Goal: Information Seeking & Learning: Compare options

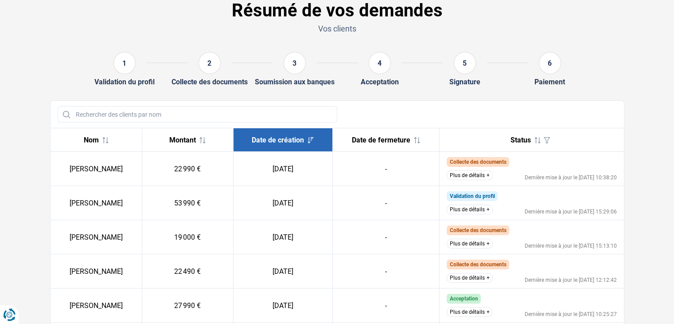
scroll to position [47, 0]
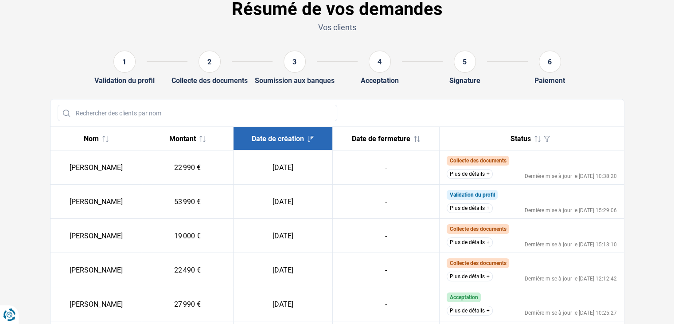
click at [479, 274] on button "Plus de détails" at bounding box center [470, 276] width 46 height 10
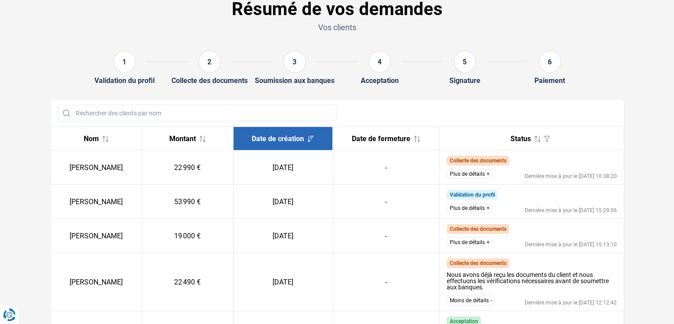
click at [471, 245] on button "Plus de détails" at bounding box center [470, 242] width 46 height 10
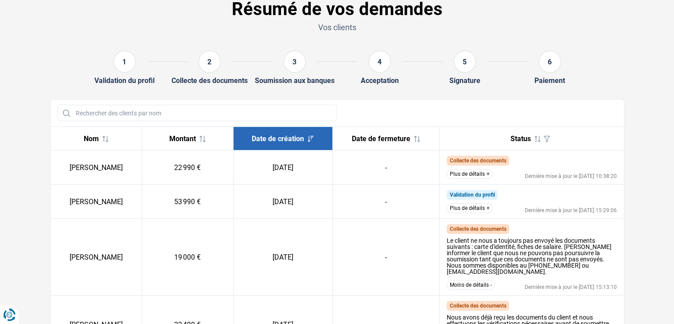
click at [459, 172] on button "Plus de détails" at bounding box center [470, 174] width 46 height 10
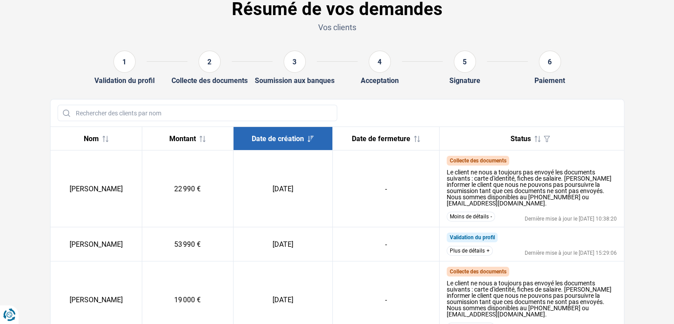
click at [480, 247] on button "Plus de détails" at bounding box center [470, 251] width 46 height 10
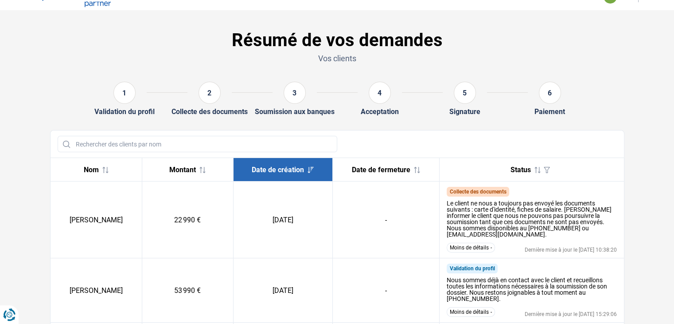
scroll to position [0, 0]
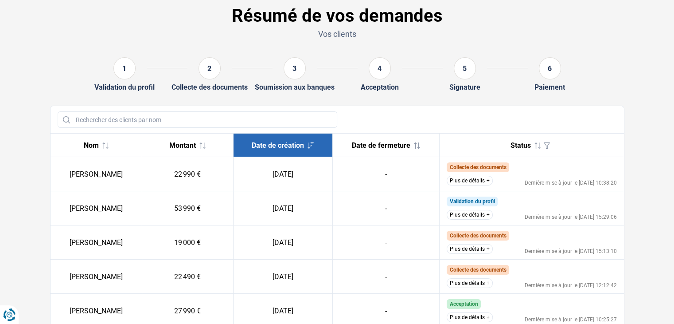
scroll to position [89, 0]
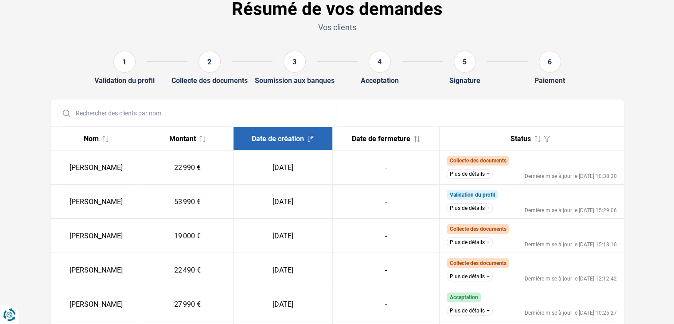
scroll to position [46, 0]
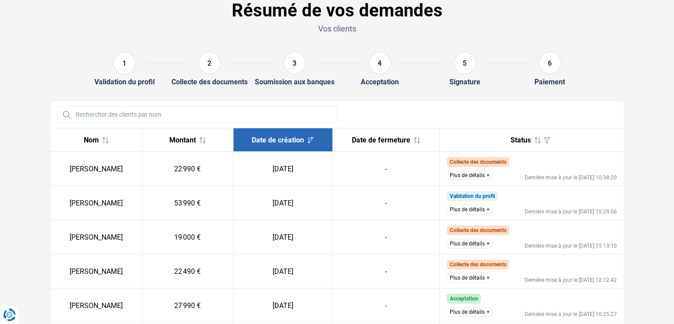
click at [451, 276] on button "Plus de détails" at bounding box center [470, 278] width 46 height 10
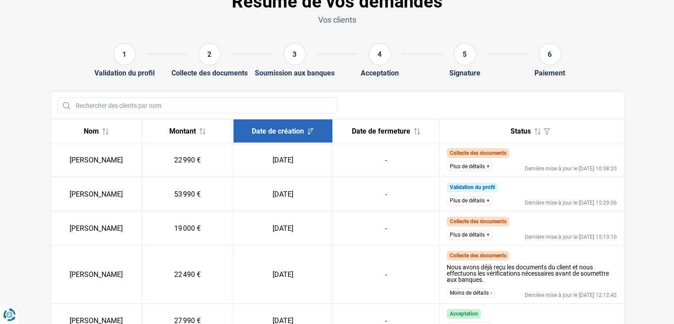
scroll to position [34, 0]
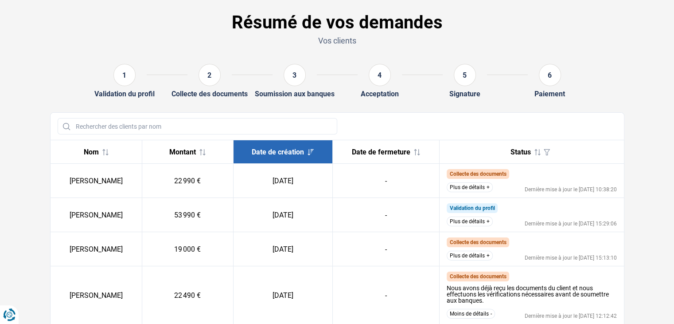
click at [469, 257] on button "Plus de détails" at bounding box center [470, 255] width 46 height 10
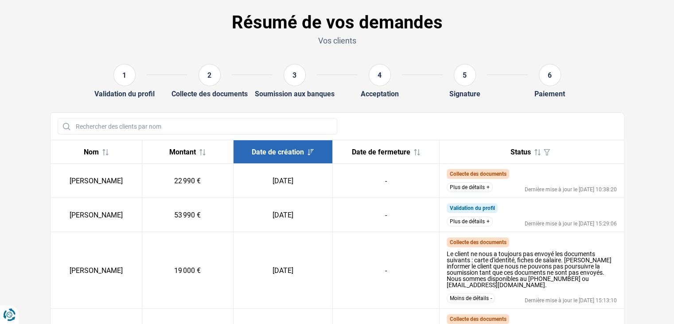
scroll to position [78, 0]
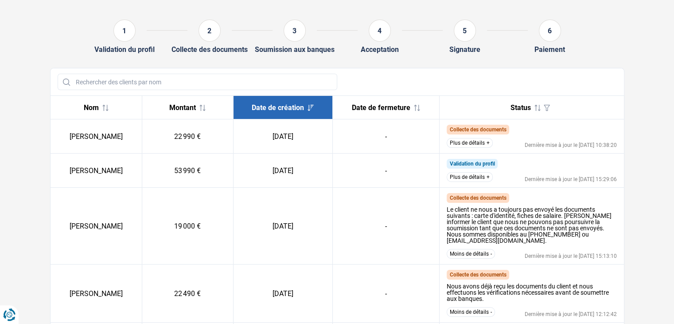
click at [491, 146] on div "Plus de détails Dernière mise à jour le 01/09/2025 10:38:20" at bounding box center [532, 143] width 170 height 10
click at [486, 140] on button "Plus de détails" at bounding box center [470, 143] width 46 height 10
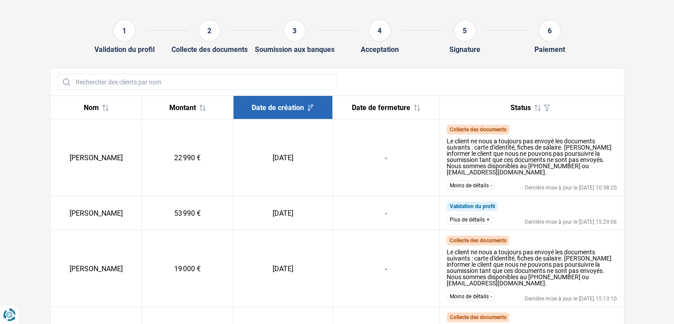
click at [474, 214] on button "Plus de détails" at bounding box center [470, 219] width 46 height 10
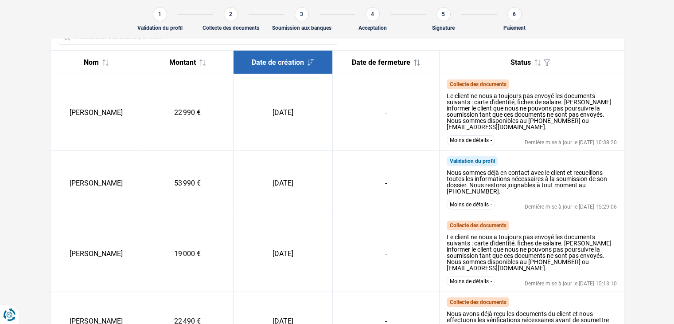
scroll to position [113, 0]
drag, startPoint x: 101, startPoint y: 175, endPoint x: 133, endPoint y: 177, distance: 32.0
click at [133, 177] on td "[PERSON_NAME]" at bounding box center [97, 183] width 92 height 64
click at [115, 196] on td "[PERSON_NAME]" at bounding box center [97, 183] width 92 height 64
drag, startPoint x: 103, startPoint y: 176, endPoint x: 130, endPoint y: 179, distance: 27.7
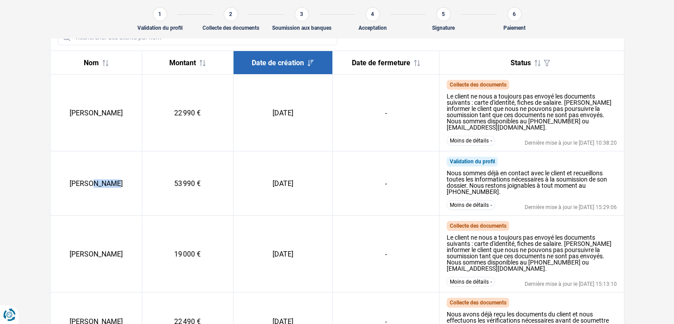
click at [130, 179] on td "[PERSON_NAME]" at bounding box center [97, 183] width 92 height 64
click at [130, 195] on td "[PERSON_NAME]" at bounding box center [97, 183] width 92 height 64
click at [130, 247] on td "[PERSON_NAME]" at bounding box center [97, 253] width 92 height 77
drag, startPoint x: 78, startPoint y: 245, endPoint x: 131, endPoint y: 245, distance: 53.2
click at [131, 245] on td "[PERSON_NAME]" at bounding box center [97, 253] width 92 height 77
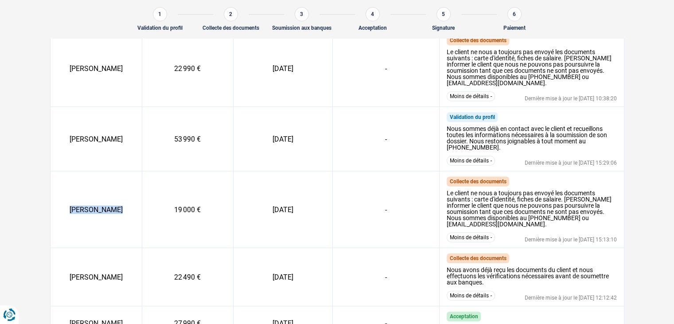
scroll to position [202, 0]
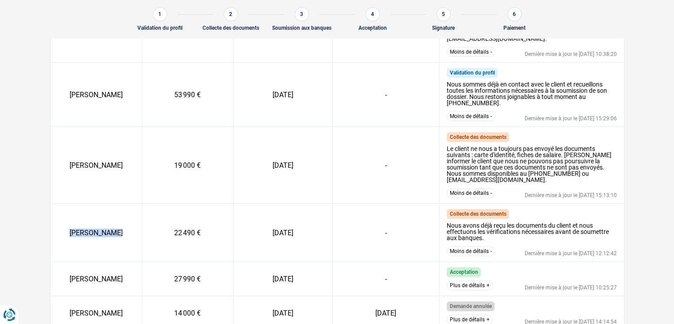
drag, startPoint x: 80, startPoint y: 221, endPoint x: 129, endPoint y: 225, distance: 49.4
click at [129, 225] on td "[PERSON_NAME]" at bounding box center [97, 232] width 92 height 58
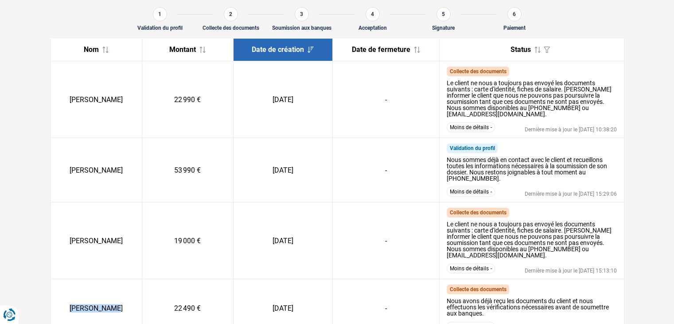
scroll to position [150, 0]
